Goal: Navigation & Orientation: Find specific page/section

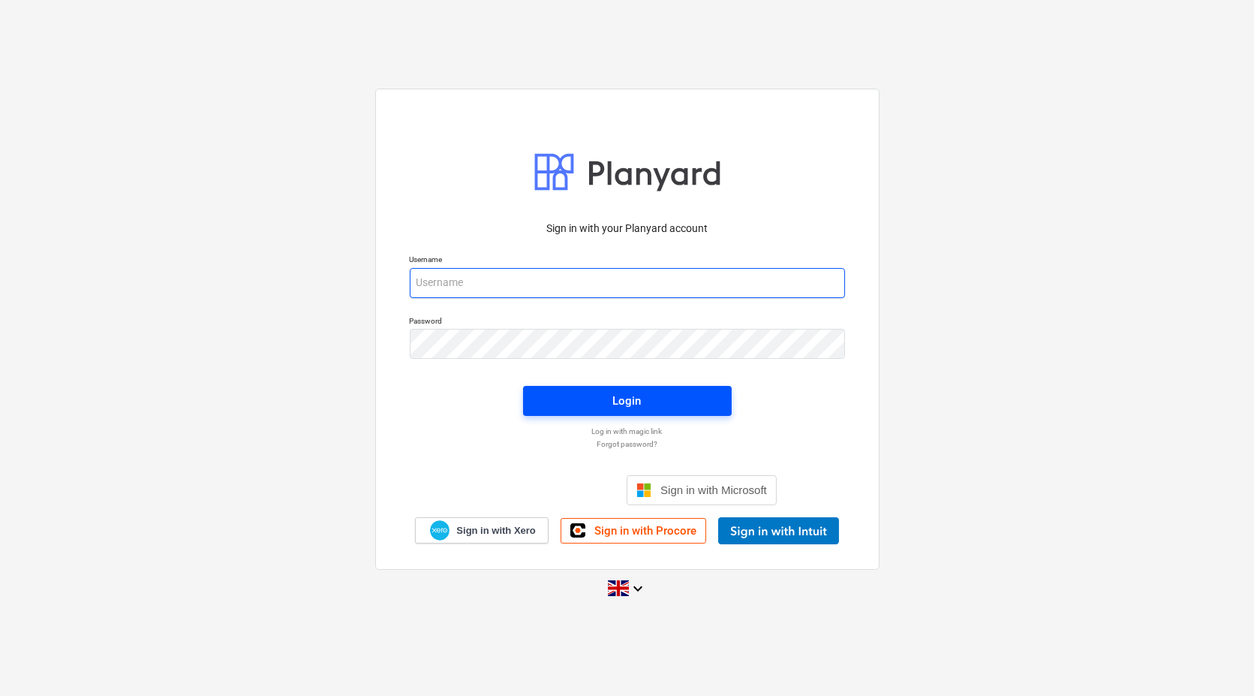
type input "[EMAIL_ADDRESS][DOMAIN_NAME]"
click at [671, 411] on button "Login" at bounding box center [627, 401] width 209 height 30
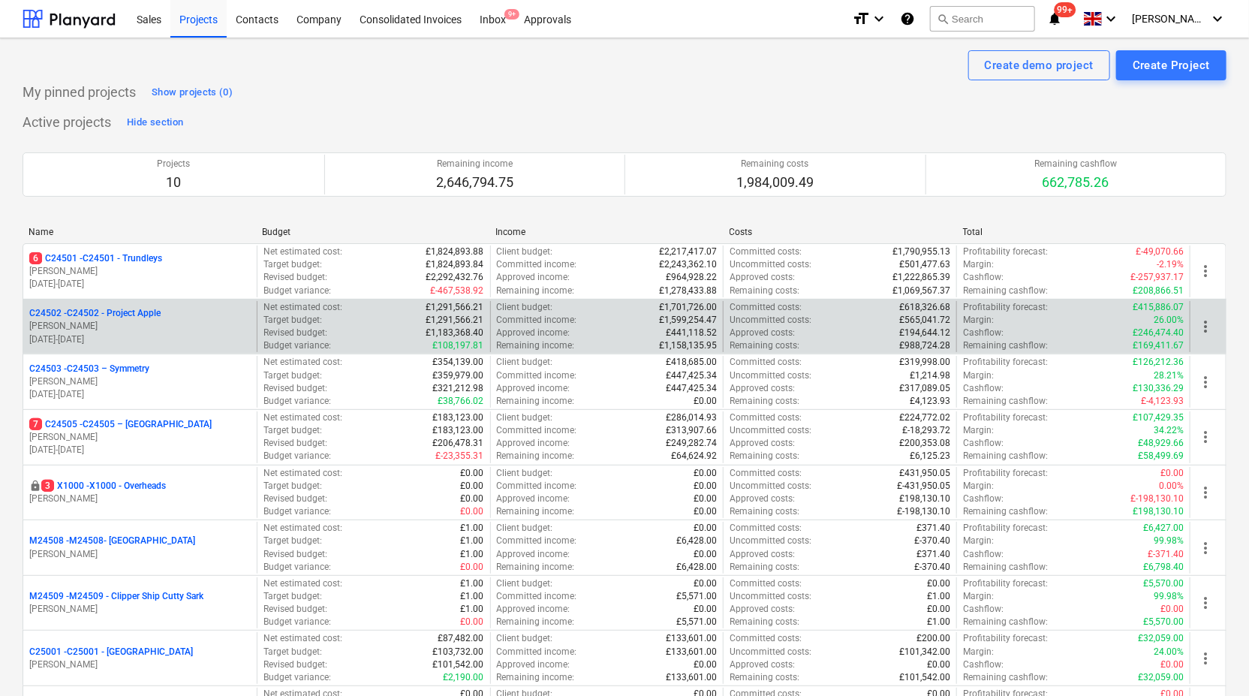
click at [136, 317] on p "C24502 - C24502 - Project Apple" at bounding box center [94, 313] width 131 height 13
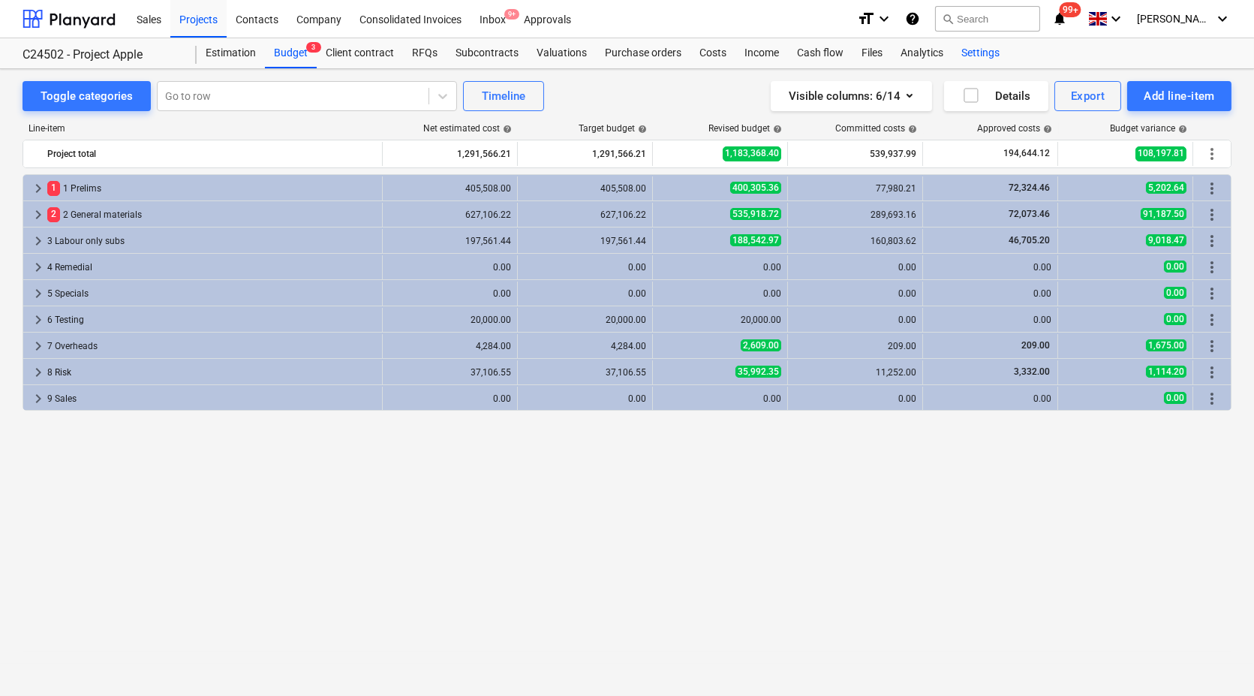
click at [978, 56] on div "Settings" at bounding box center [980, 53] width 56 height 30
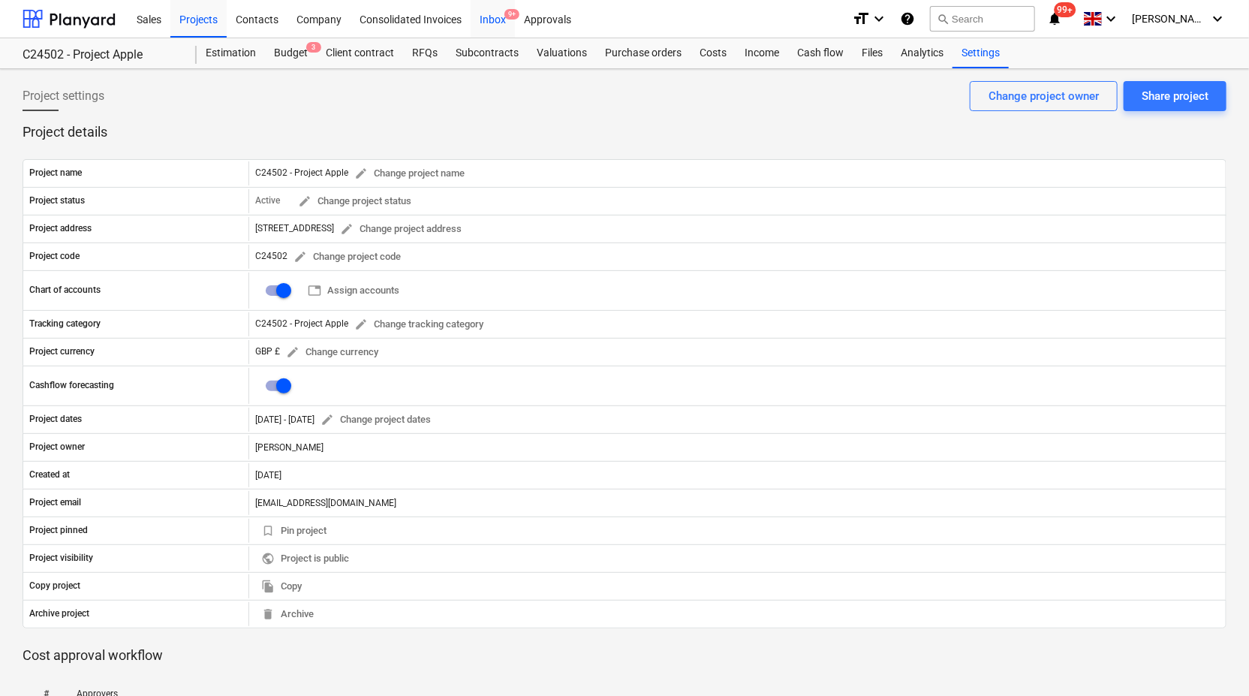
click at [497, 16] on div "Inbox 9+" at bounding box center [493, 18] width 44 height 38
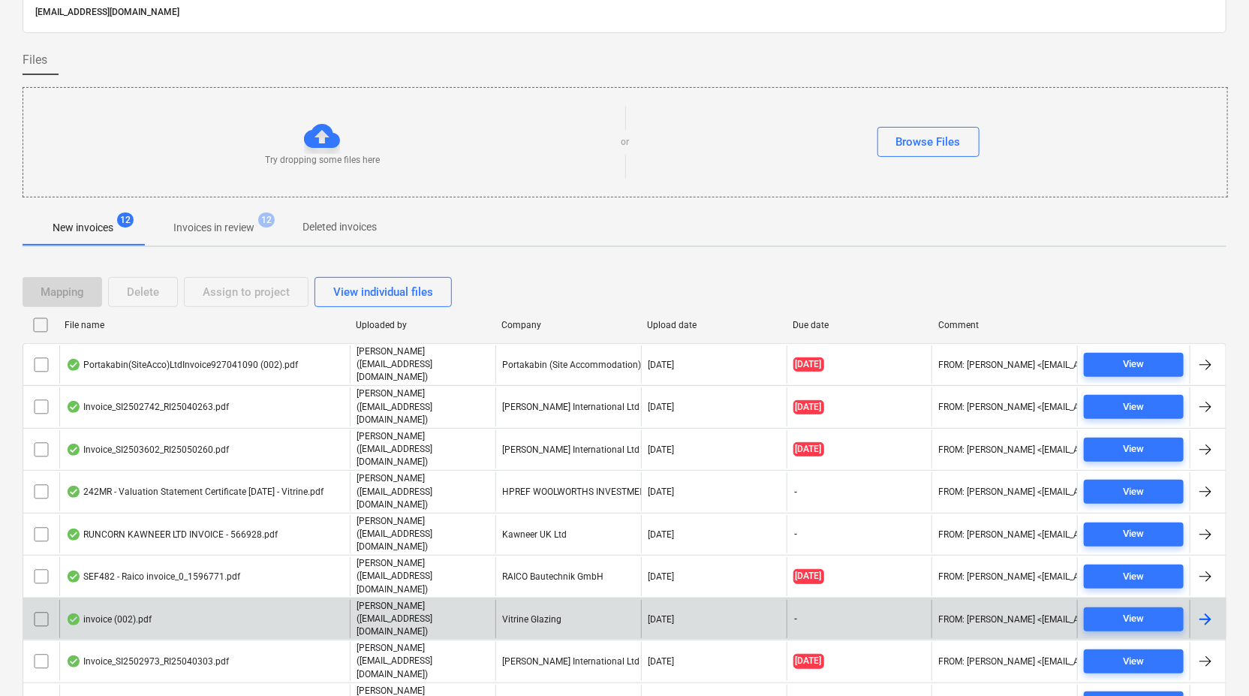
scroll to position [124, 0]
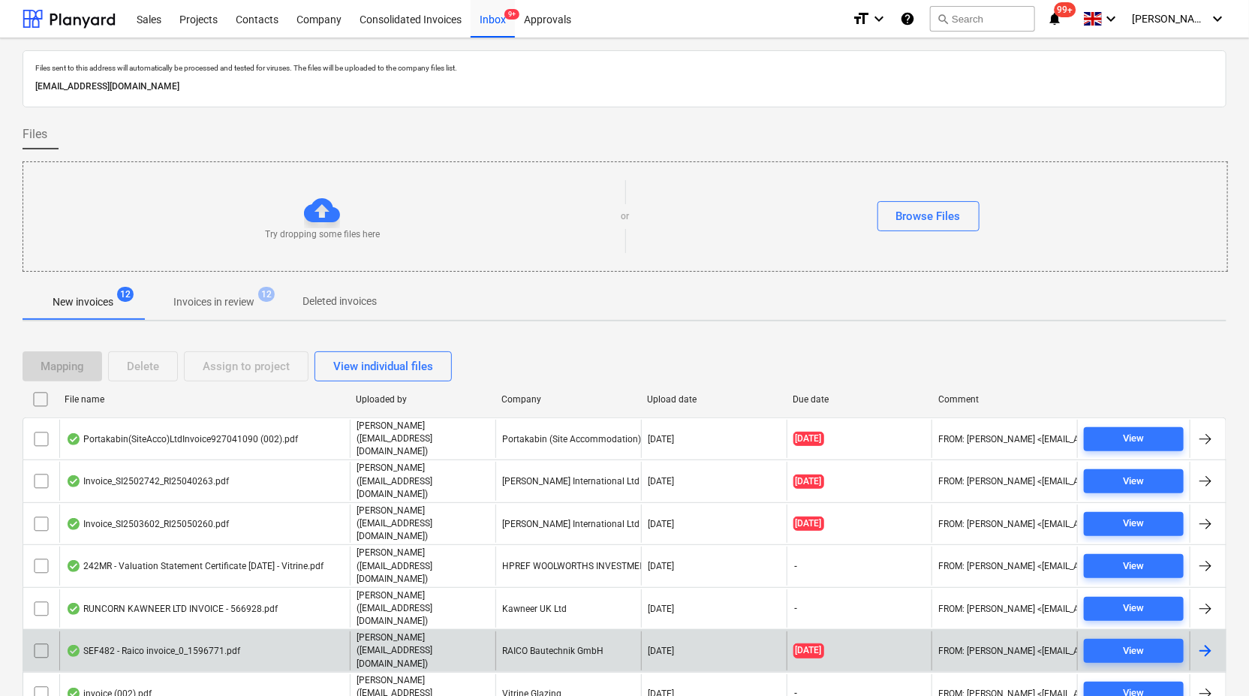
scroll to position [124, 0]
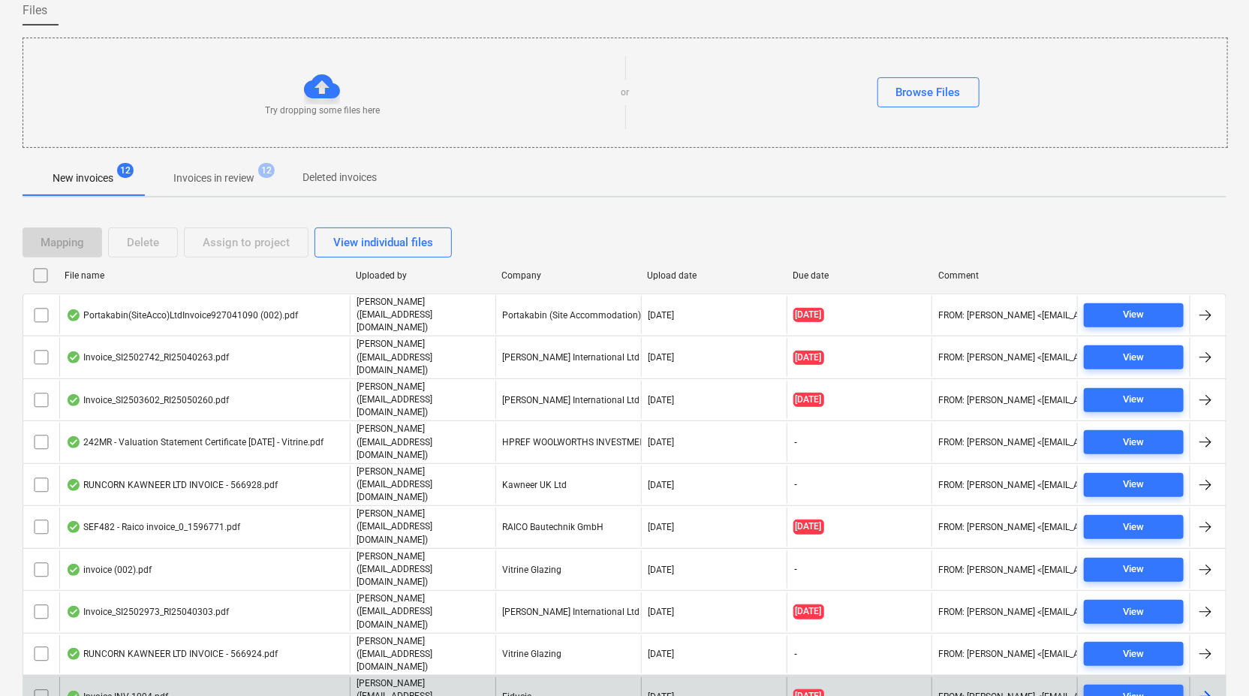
click at [540, 677] on div "Fiducia" at bounding box center [568, 696] width 146 height 38
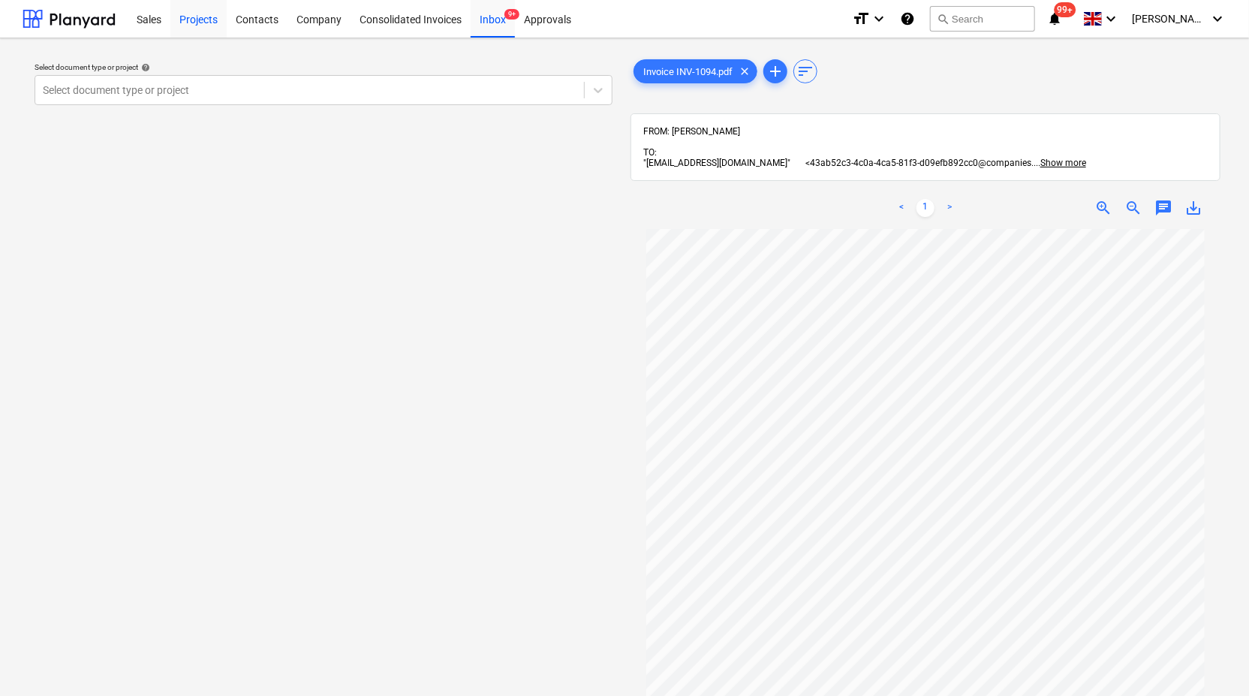
click at [199, 14] on div "Projects" at bounding box center [198, 18] width 56 height 38
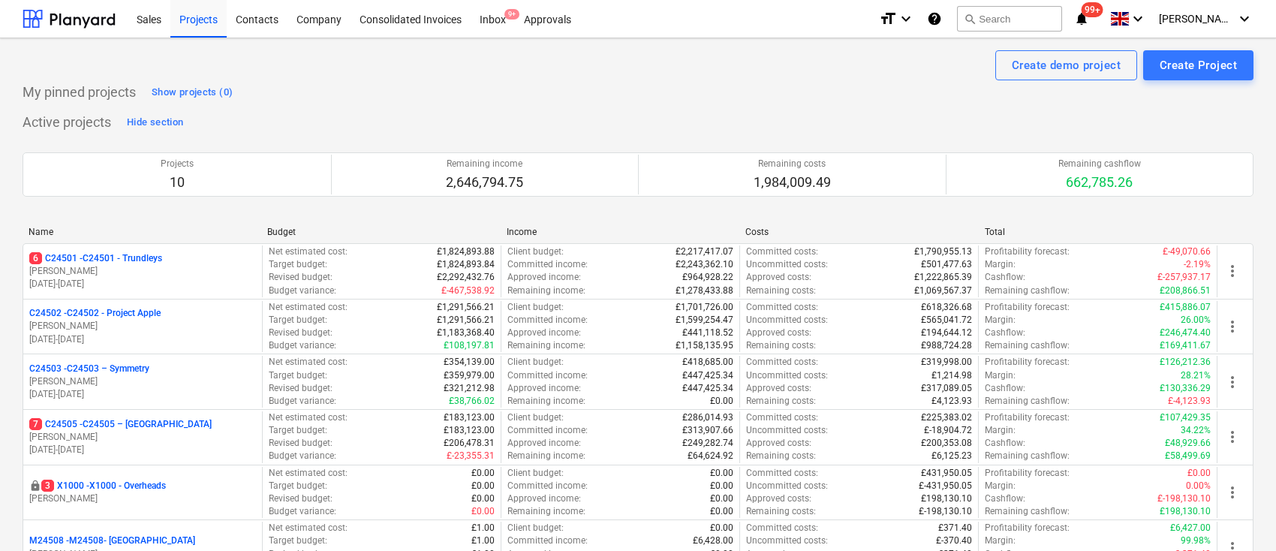
drag, startPoint x: 1043, startPoint y: 0, endPoint x: 928, endPoint y: 96, distance: 150.3
click at [921, 101] on div "My pinned projects Show projects (0)" at bounding box center [638, 92] width 1231 height 24
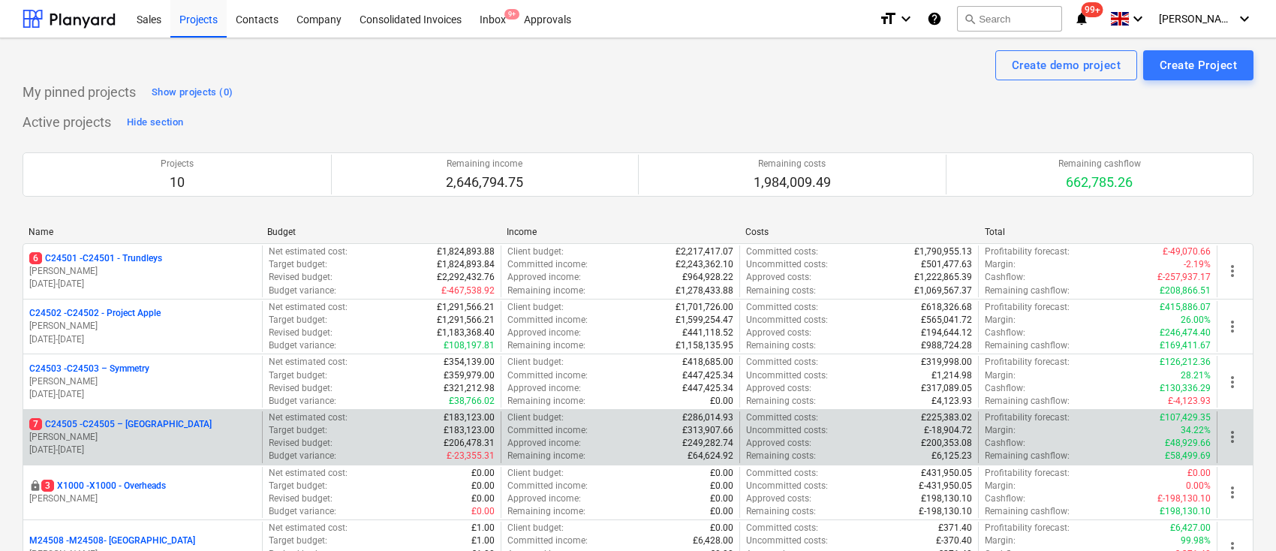
click at [112, 421] on p "7 C24505 - C24505 – [GEOGRAPHIC_DATA]" at bounding box center [120, 424] width 182 height 13
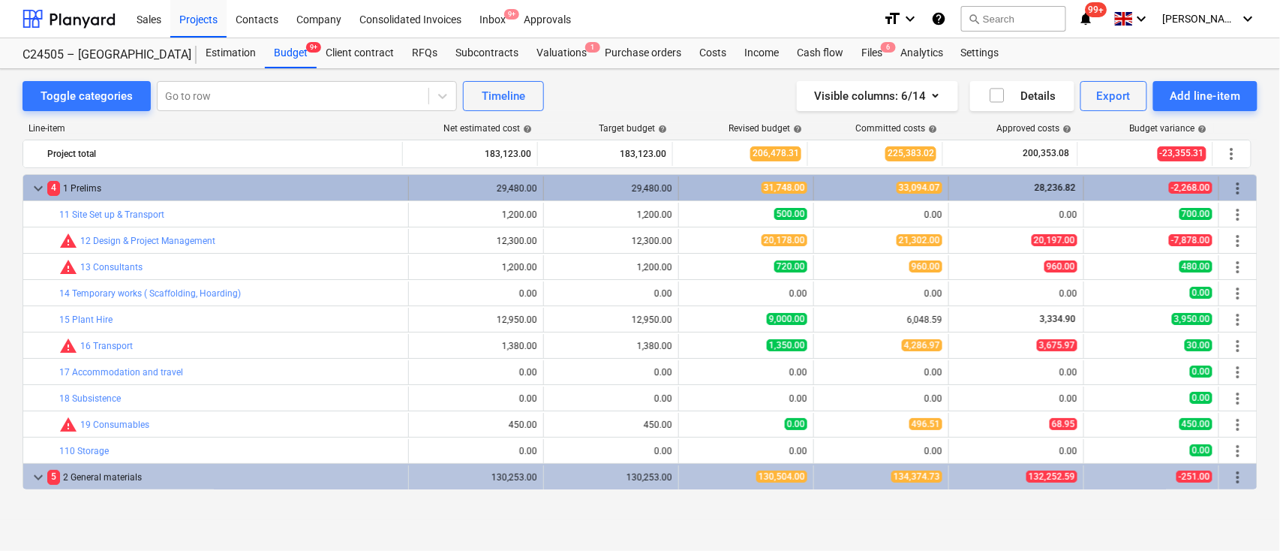
click at [33, 185] on span "keyboard_arrow_down" at bounding box center [38, 188] width 18 height 18
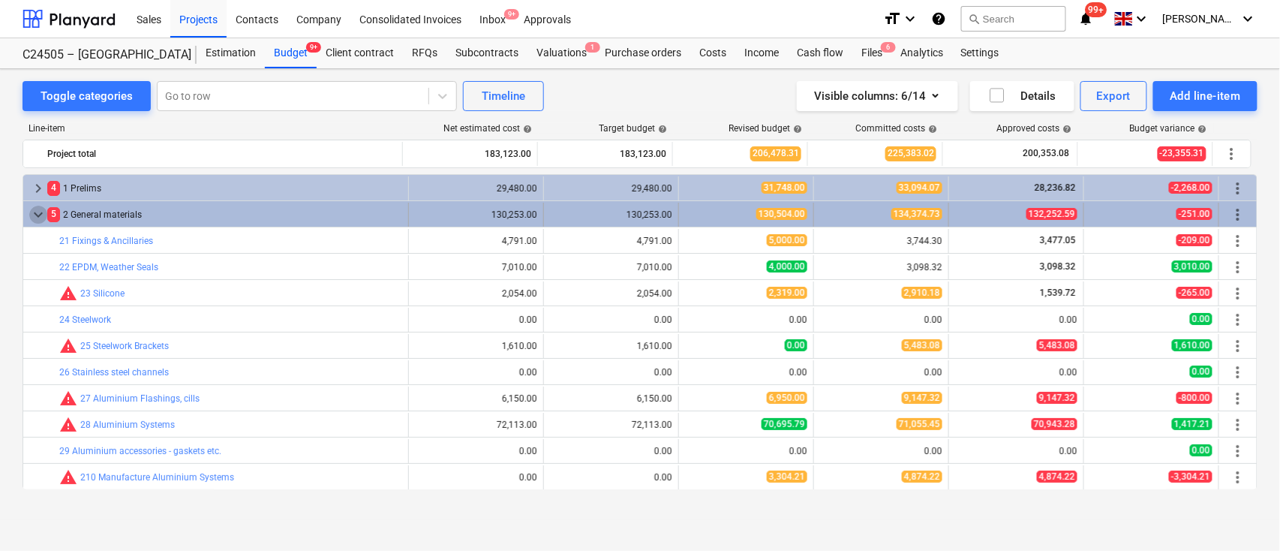
click at [39, 216] on span "keyboard_arrow_down" at bounding box center [38, 215] width 18 height 18
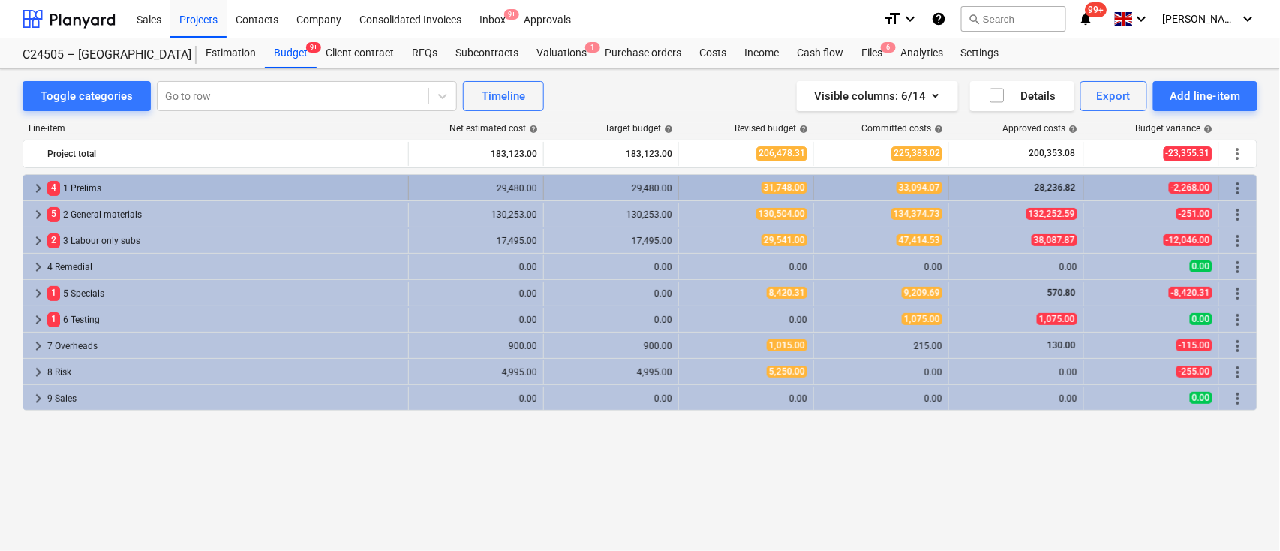
click at [36, 188] on span "keyboard_arrow_right" at bounding box center [38, 188] width 18 height 18
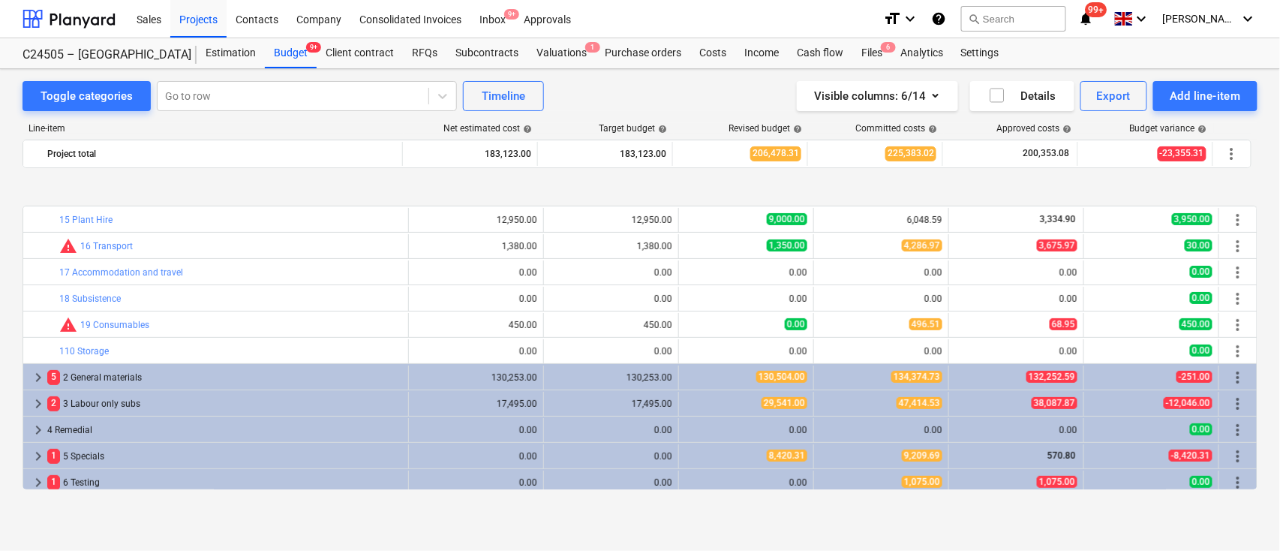
scroll to position [183, 0]
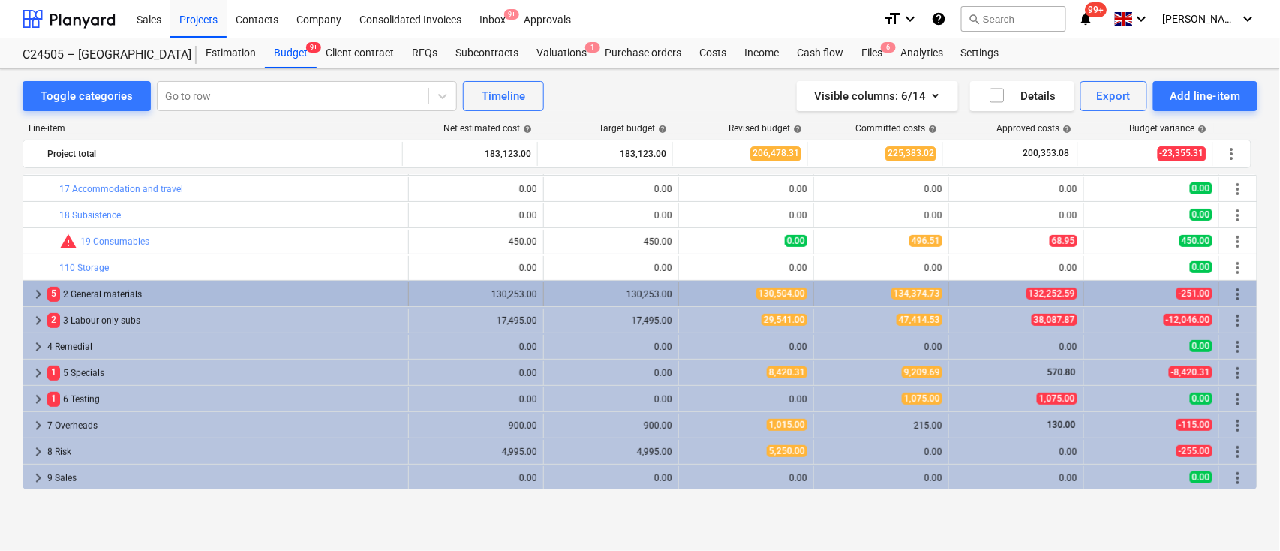
click at [34, 295] on span "keyboard_arrow_right" at bounding box center [38, 294] width 18 height 18
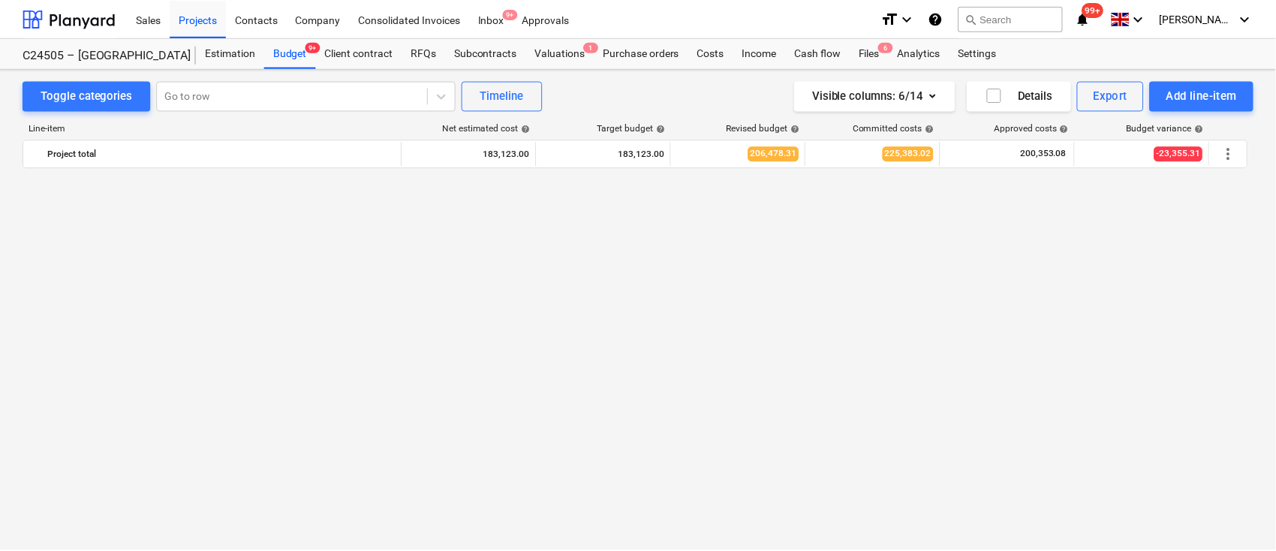
scroll to position [0, 0]
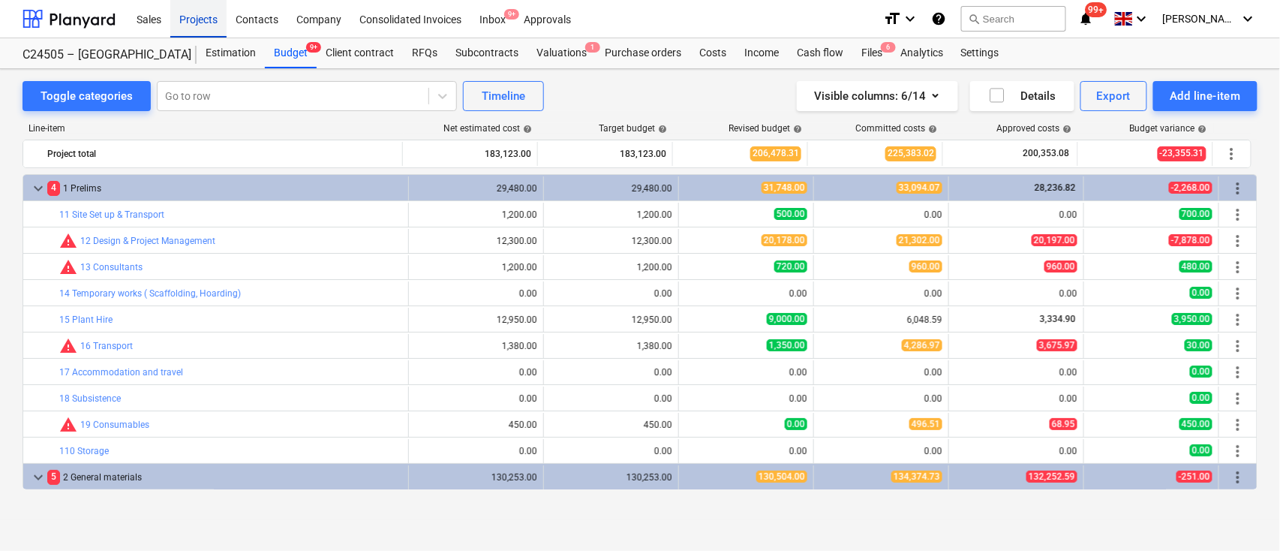
click at [198, 29] on div "Projects" at bounding box center [198, 18] width 56 height 38
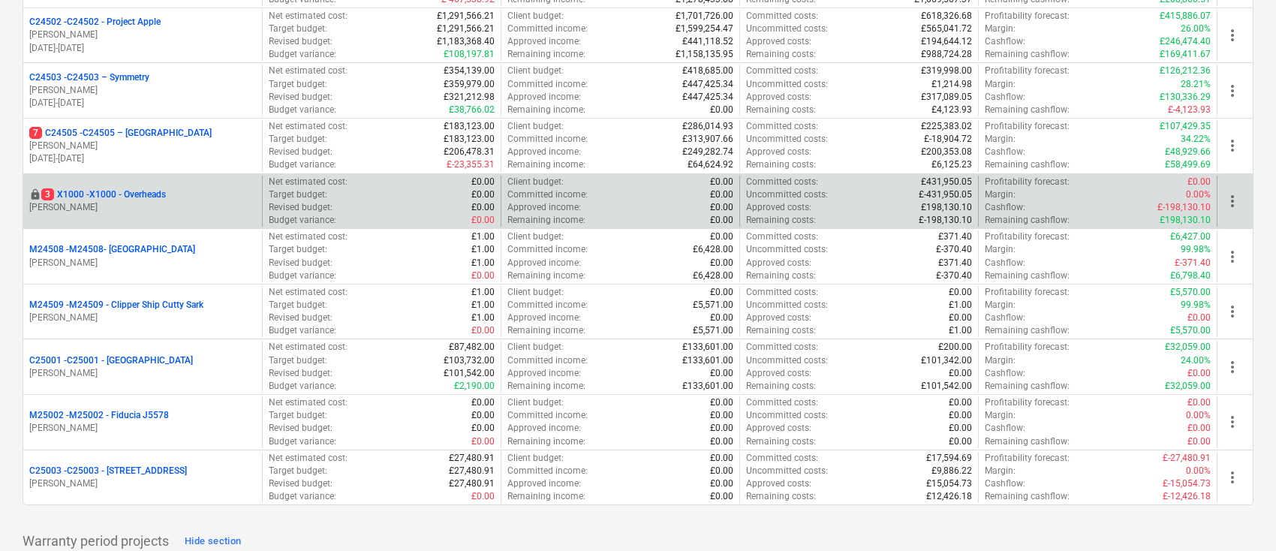
scroll to position [300, 0]
